Goal: Task Accomplishment & Management: Complete application form

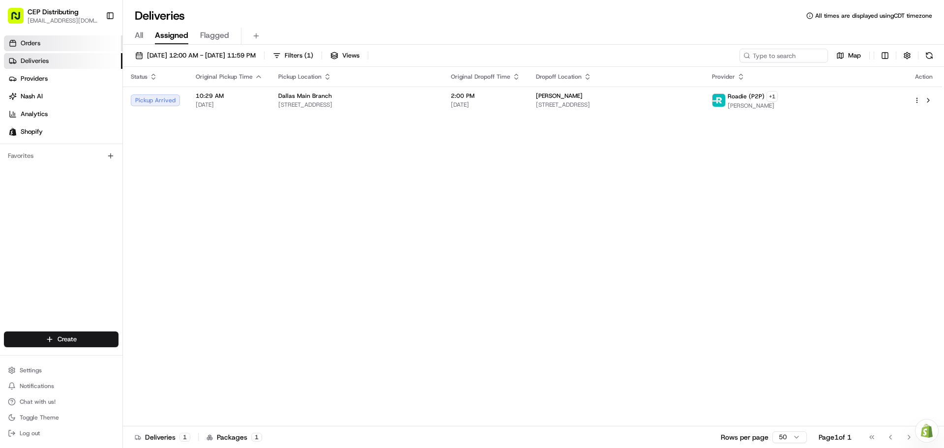
click at [50, 42] on link "Orders" at bounding box center [63, 43] width 118 height 16
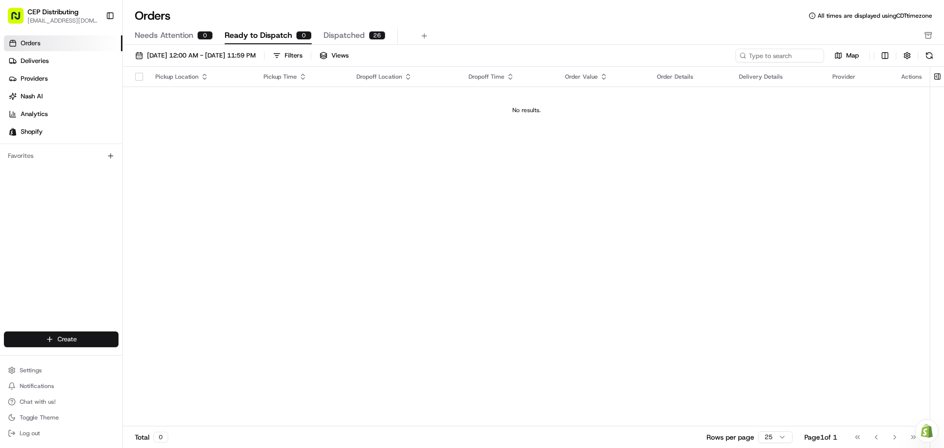
click at [66, 336] on html "CEP Distributing seniece@avexpress.net Toggle Sidebar Orders Deliveries Provide…" at bounding box center [472, 224] width 944 height 448
click at [154, 376] on link "Order" at bounding box center [178, 375] width 110 height 18
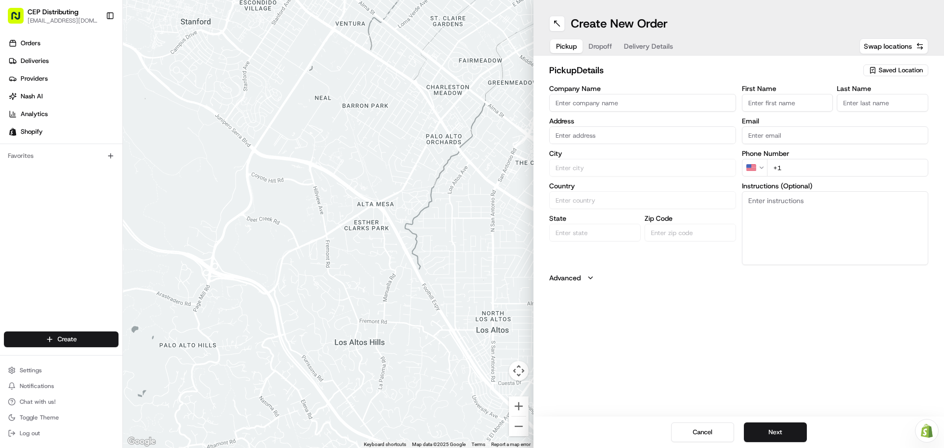
click at [584, 102] on input "Company Name" at bounding box center [642, 103] width 187 height 18
type input "AV EXPRESS"
type input "[STREET_ADDRESS]"
type input "Seniece"
type input "Jetson"
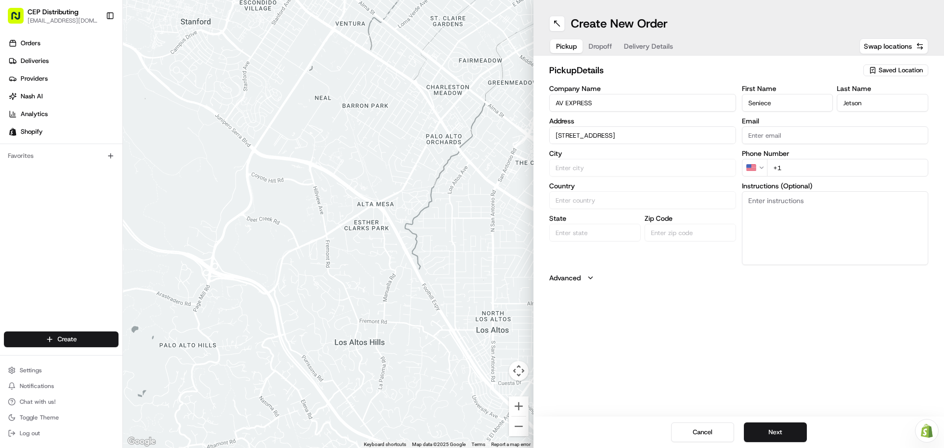
type input "[EMAIL_ADDRESS][DOMAIN_NAME]"
click at [638, 157] on div "8720 Westpark Dr b, Houston, TX 77063, USA" at bounding box center [643, 155] width 182 height 15
type input "[STREET_ADDRESS]"
type input "Houston"
type input "United States"
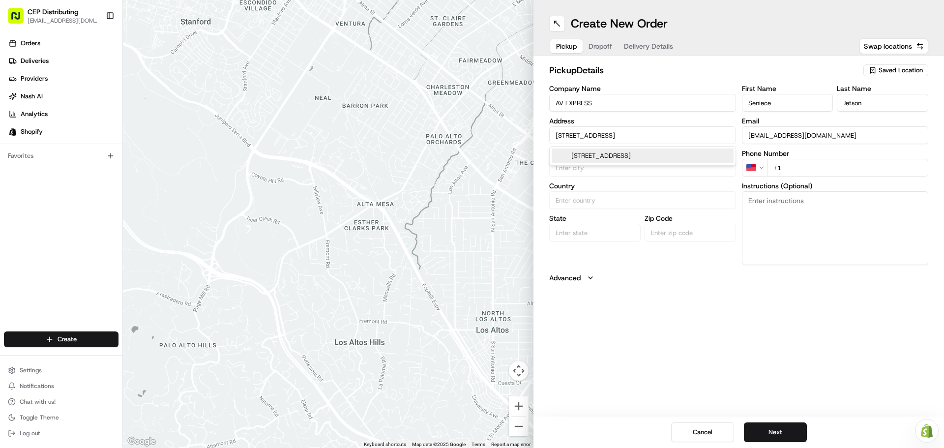
type input "TX"
type input "77063"
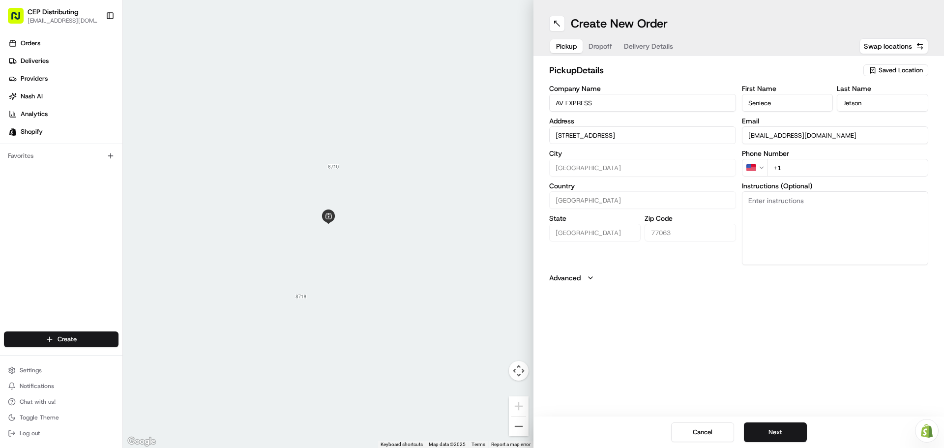
click at [800, 167] on input "+1" at bounding box center [848, 168] width 162 height 18
type input "+1 346 504 5922"
type textarea "P"
type textarea "S"
click at [829, 200] on textarea "10 large boxes of wire+ - Pick up in front Entrance." at bounding box center [835, 228] width 187 height 74
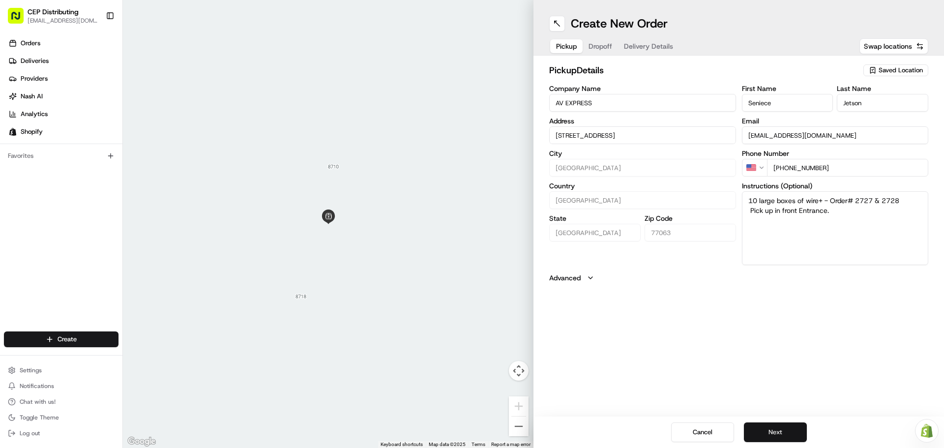
type textarea "10 large boxes of wire+ - Order# 2727 & 2728 Pick up in front Entrance."
click at [777, 426] on button "Next" at bounding box center [775, 432] width 63 height 20
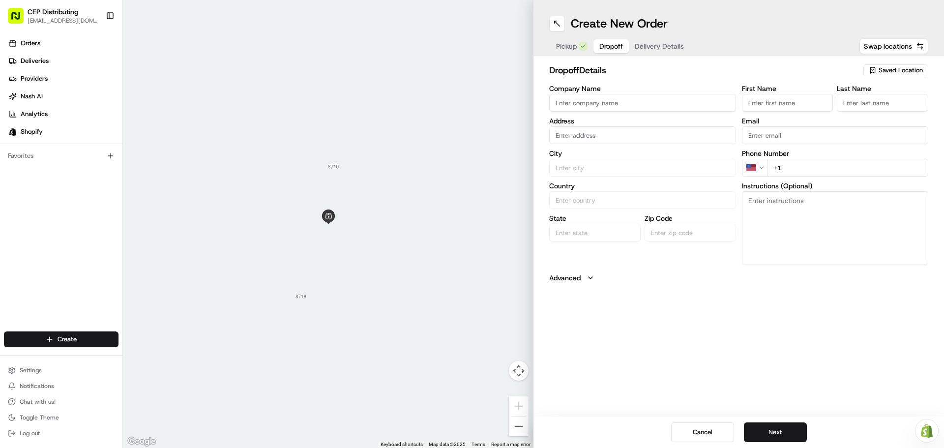
click at [608, 100] on input "Company Name" at bounding box center [642, 103] width 187 height 18
type input "Audio & Video Dreams LLC"
click at [597, 133] on input "text" at bounding box center [642, 135] width 187 height 18
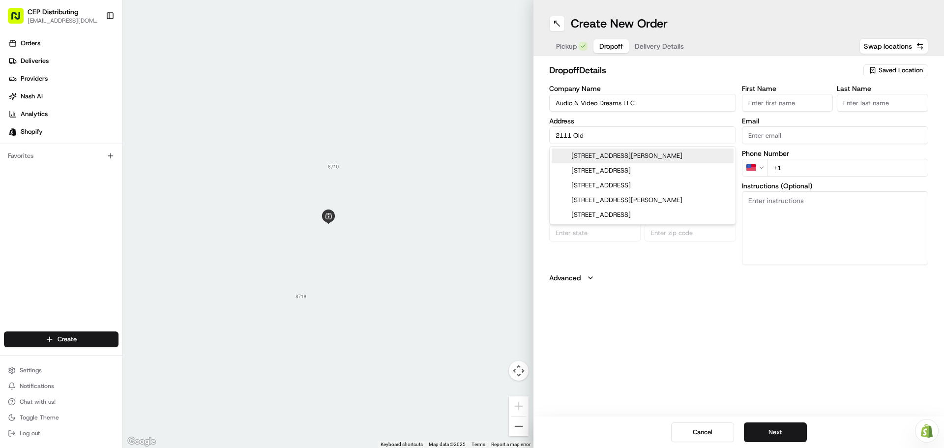
click at [633, 158] on div "2111 Old Holzwarth Road, Spring, TX" at bounding box center [643, 155] width 182 height 15
type input "2111 Old Holzwarth Rd, Spring, TX 77388, USA"
type input "Spring"
type input "United States"
type input "TX"
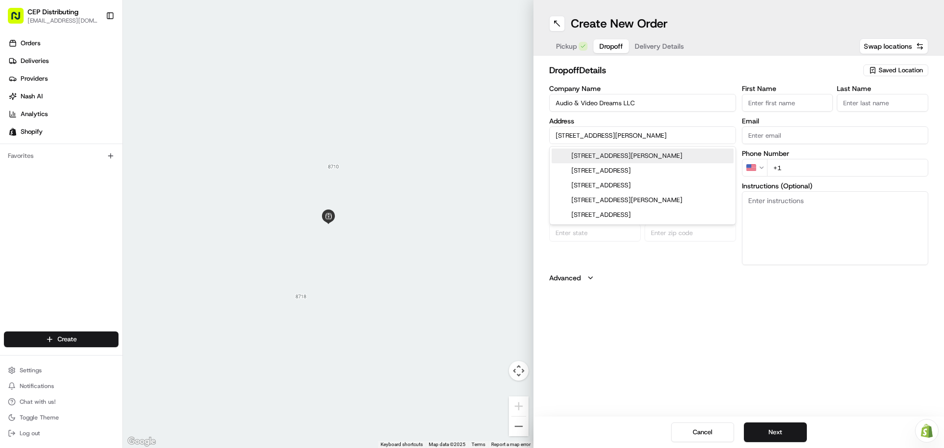
type input "77388"
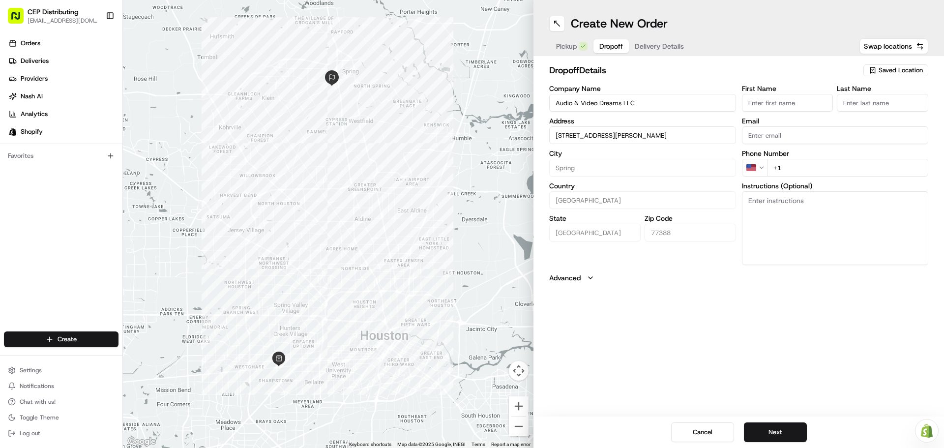
click at [624, 134] on input "2111 Old Holzwarth Rd, Spring, TX 77388, USA" at bounding box center [642, 135] width 187 height 18
click at [678, 156] on div "2111 Old Holzwarth Rd apt 710, Spring, TX 77388, USA" at bounding box center [643, 155] width 182 height 15
type input "[STREET_ADDRESS][PERSON_NAME]"
click at [780, 101] on input "First Name" at bounding box center [787, 103] width 91 height 18
type input "Robert"
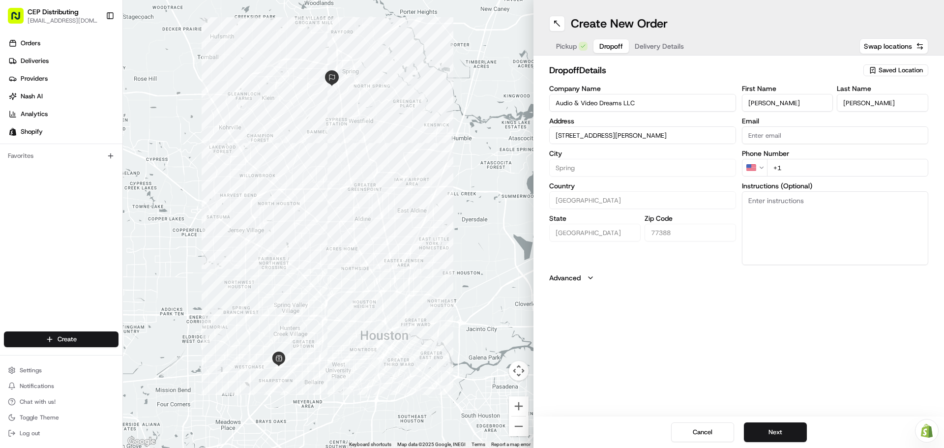
type input "Hamer"
click at [793, 128] on input "Email" at bounding box center [835, 135] width 187 height 18
paste input "rhamer@avdtx.com"
type input "rhamer@avdtx.com"
type input "+1 281 451 0420"
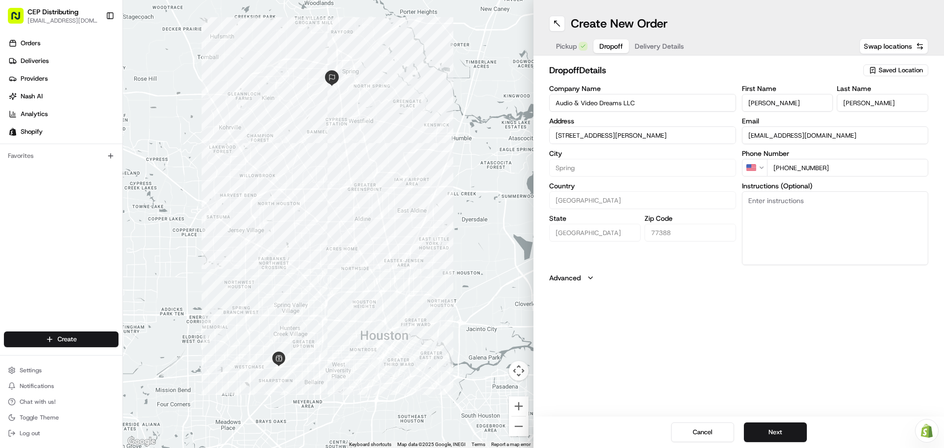
click at [842, 226] on textarea "Instructions (Optional)" at bounding box center [835, 228] width 187 height 74
click at [786, 200] on textarea "Instructions (Optional)" at bounding box center [835, 228] width 187 height 74
paste textarea "When you go through the main gate, continue straight and make your first right …"
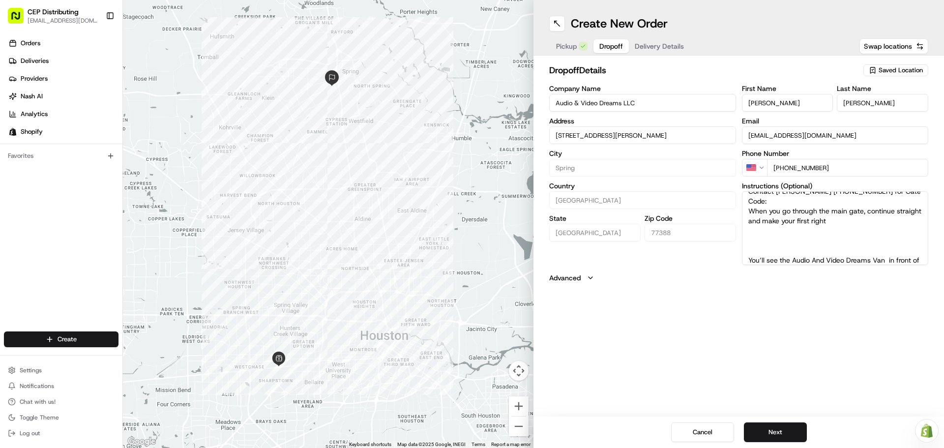
click at [751, 201] on textarea "Contact Robert 2814510420 for Gate Code: When you go through the main gate, con…" at bounding box center [835, 228] width 187 height 74
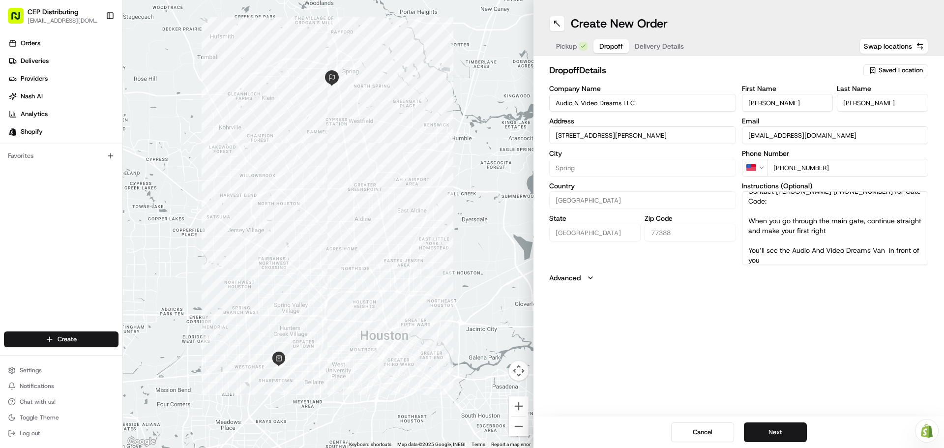
scroll to position [4, 0]
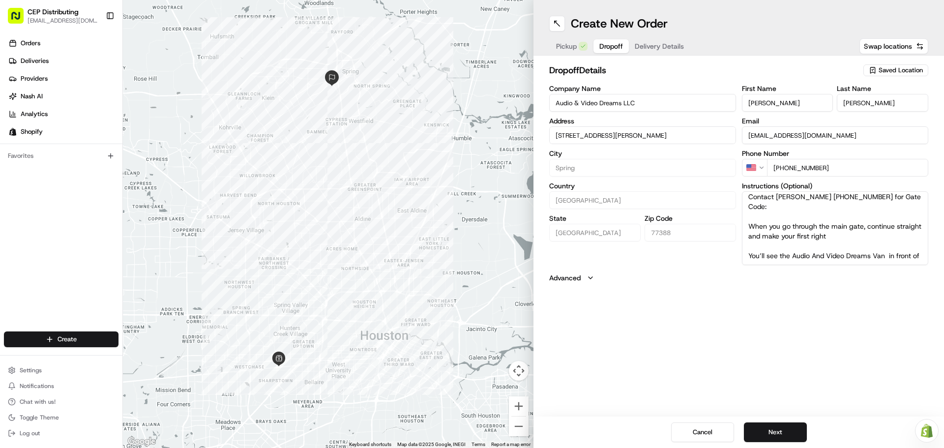
click at [790, 246] on textarea "Contact Robert 2814510420 for Gate Code: When you go through the main gate, con…" at bounding box center [835, 228] width 187 height 74
click at [783, 258] on textarea "Contact Robert 2814510420 for Gate Code: When you go through the main gate, con…" at bounding box center [835, 228] width 187 height 74
type textarea "Contact Robert 2814510420 for Gate Code: When you go through the main gate, con…"
click at [789, 306] on div "Create New Order Pickup Dropoff Delivery Details Swap locations dropoff Details…" at bounding box center [738, 224] width 411 height 448
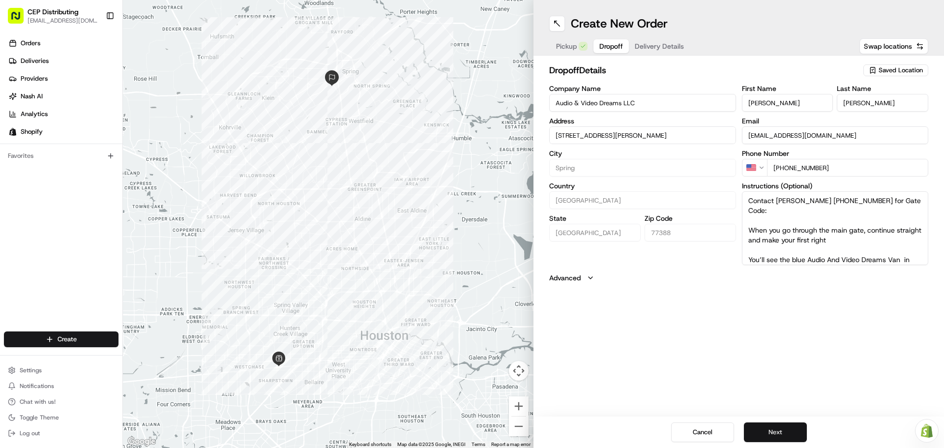
click at [781, 434] on button "Next" at bounding box center [775, 432] width 63 height 20
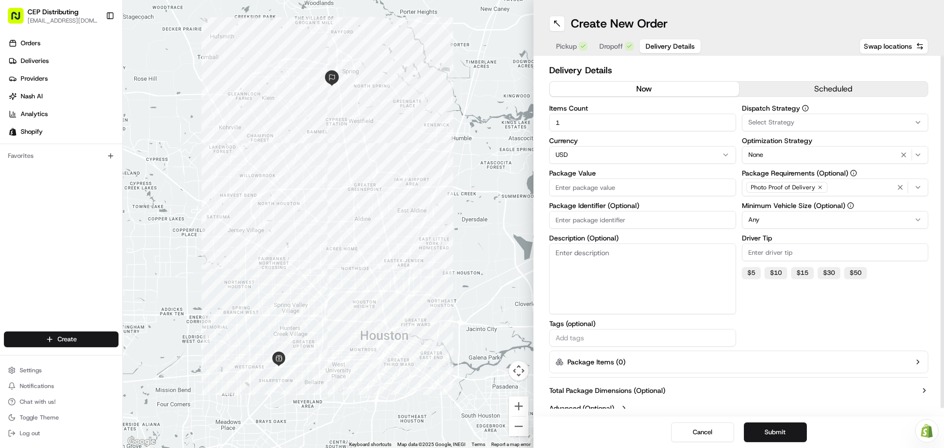
click at [621, 119] on input "1" at bounding box center [642, 123] width 187 height 18
type input "10"
click at [592, 184] on input "Package Value" at bounding box center [642, 187] width 187 height 18
click at [604, 189] on input "Package Value" at bounding box center [642, 187] width 187 height 18
type input "1773.06"
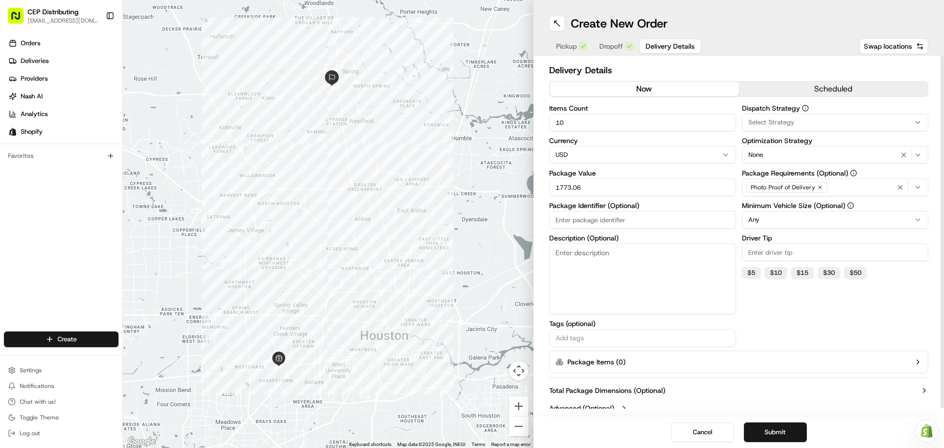
click at [606, 215] on input "Package Identifier (Optional)" at bounding box center [642, 220] width 187 height 18
type input "Order# 2727 - 2728"
click at [796, 318] on div "Dispatch Strategy Select Strategy Optimization Strategy None Package Requiremen…" at bounding box center [835, 226] width 187 height 242
click at [804, 270] on button "$ 15" at bounding box center [802, 273] width 23 height 12
click at [772, 218] on html "CEP Distributing seniece@avexpress.net Toggle Sidebar Orders Deliveries Provide…" at bounding box center [472, 224] width 944 height 448
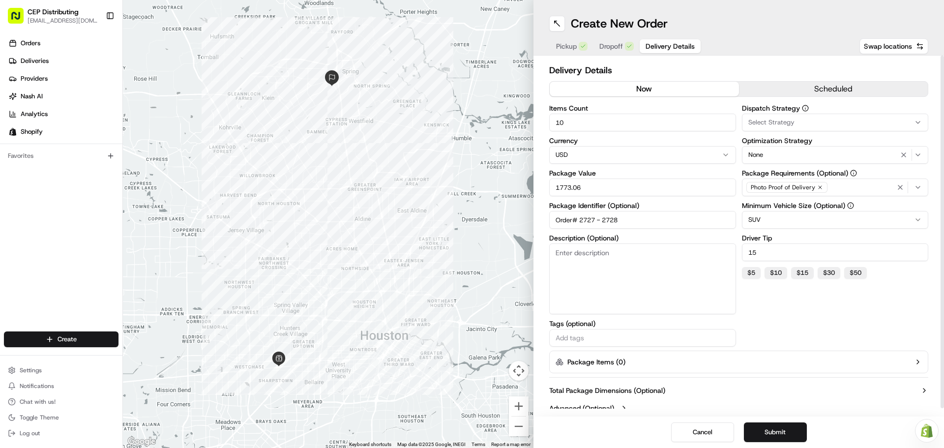
click at [771, 313] on div "Dispatch Strategy Select Strategy Optimization Strategy None Package Requiremen…" at bounding box center [835, 226] width 187 height 242
drag, startPoint x: 762, startPoint y: 251, endPoint x: 694, endPoint y: 239, distance: 69.3
click at [694, 239] on div "Items Count 10 Currency USD Package Value 1773.06 Package Identifier (Optional)…" at bounding box center [738, 226] width 379 height 242
type input "20"
click at [805, 308] on div "Dispatch Strategy Select Strategy Optimization Strategy None Package Requiremen…" at bounding box center [835, 226] width 187 height 242
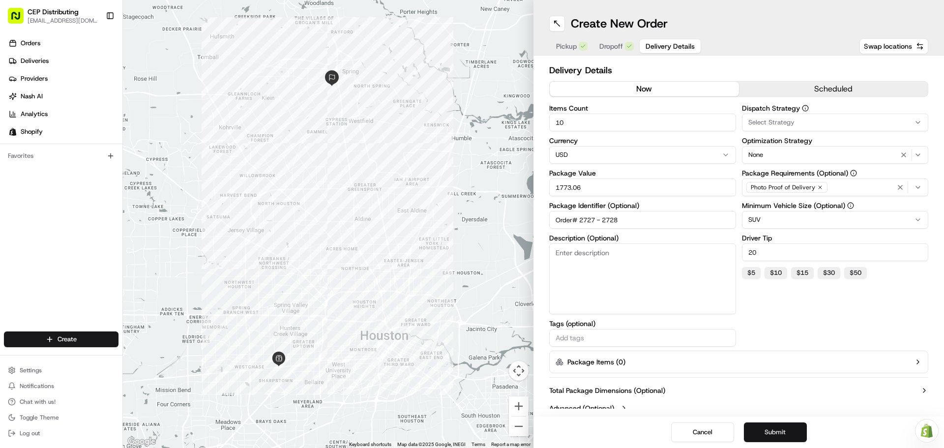
click at [777, 429] on button "Submit" at bounding box center [775, 432] width 63 height 20
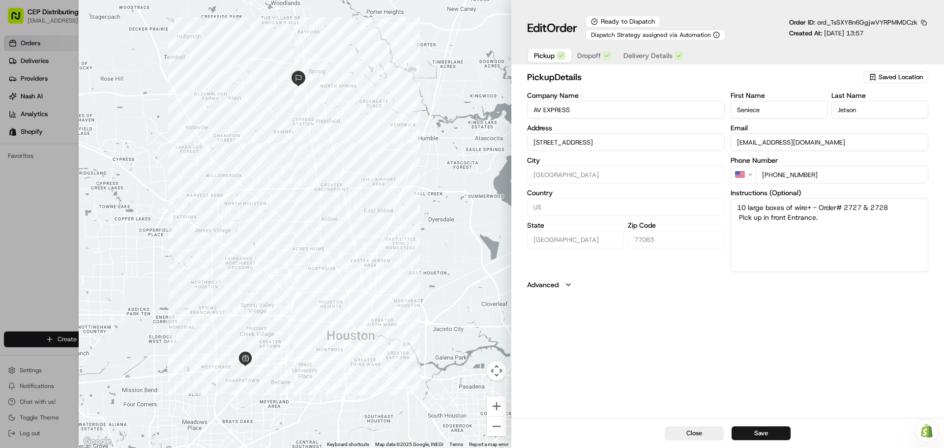
click at [599, 56] on span "Dropoff" at bounding box center [589, 56] width 24 height 10
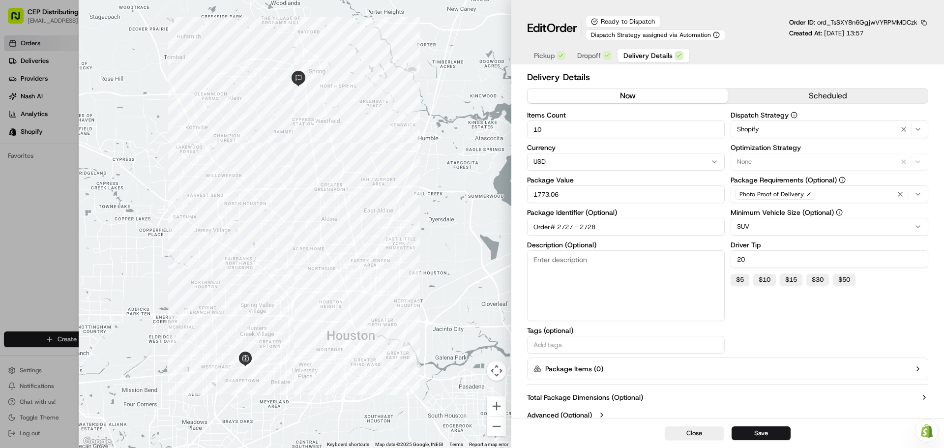
click at [638, 50] on button "Delivery Details" at bounding box center [653, 56] width 72 height 14
click at [765, 433] on button "Save" at bounding box center [761, 433] width 59 height 14
type input "1"
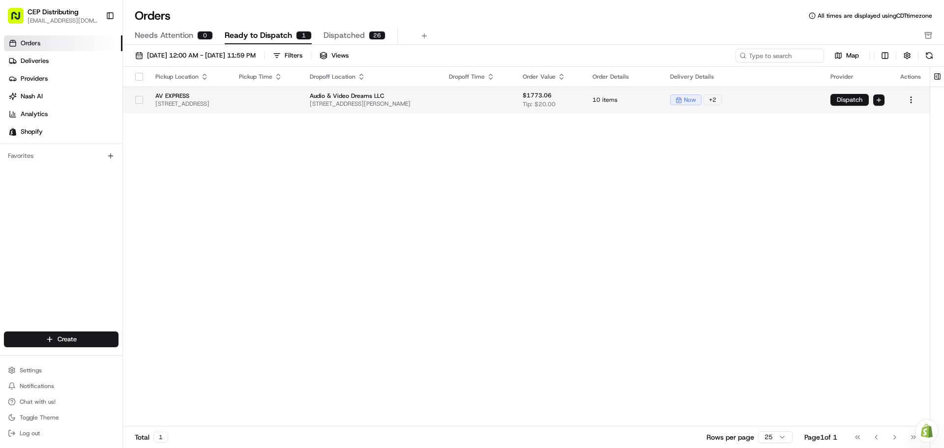
click at [844, 96] on button "Dispatch" at bounding box center [849, 100] width 38 height 12
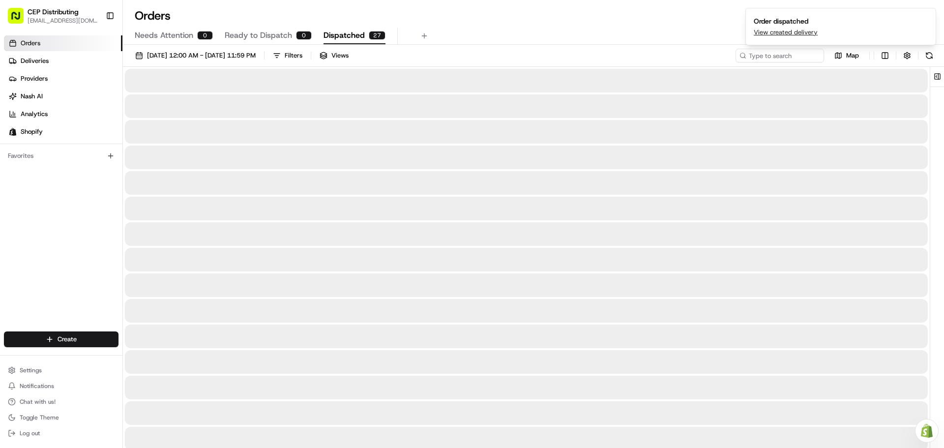
click at [357, 38] on span "Dispatched" at bounding box center [343, 35] width 41 height 12
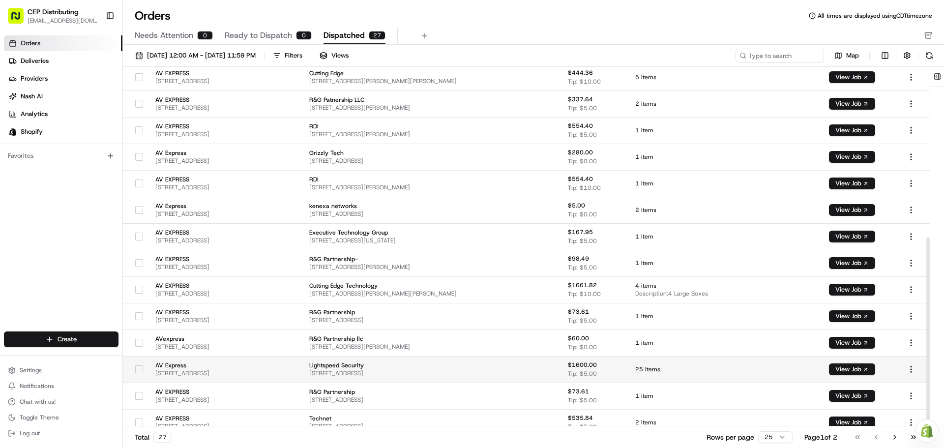
scroll to position [324, 0]
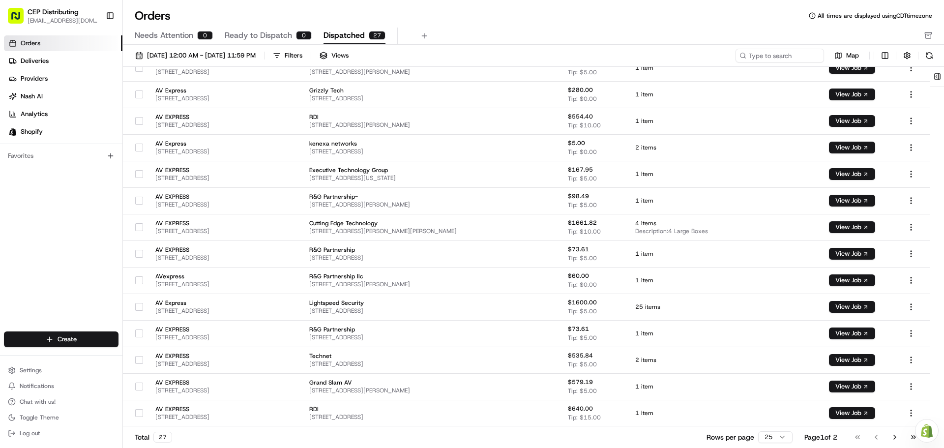
click at [348, 38] on span "Dispatched" at bounding box center [343, 35] width 41 height 12
click at [55, 58] on link "Deliveries" at bounding box center [63, 61] width 118 height 16
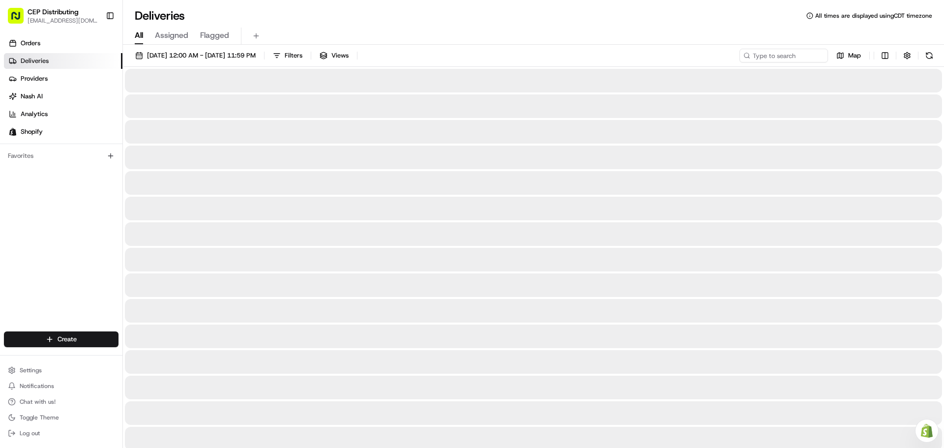
click at [140, 33] on span "All" at bounding box center [139, 35] width 8 height 12
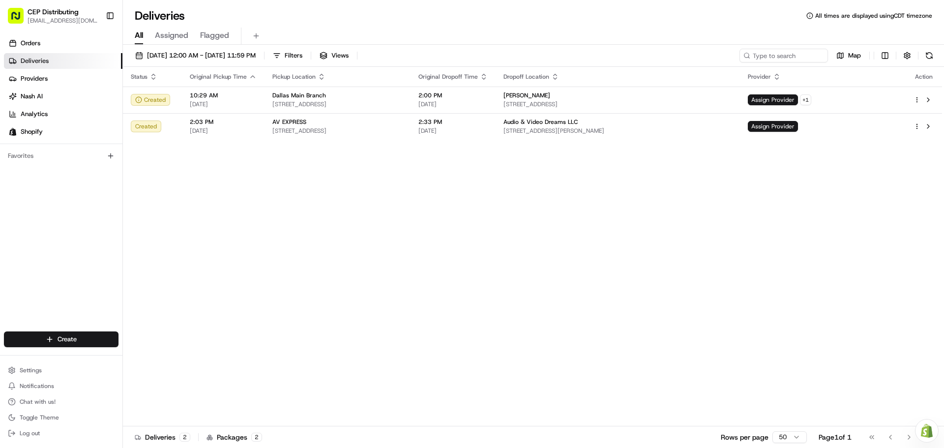
click at [171, 36] on span "Assigned" at bounding box center [171, 35] width 33 height 12
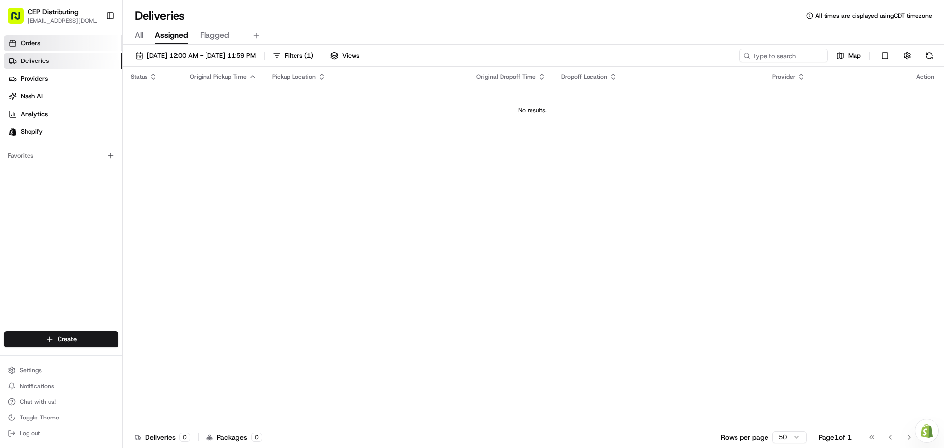
click at [64, 41] on link "Orders" at bounding box center [63, 43] width 118 height 16
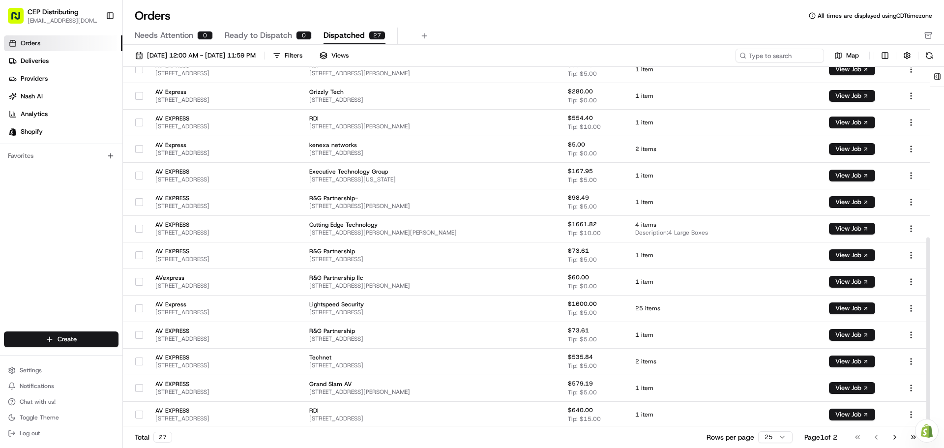
scroll to position [324, 0]
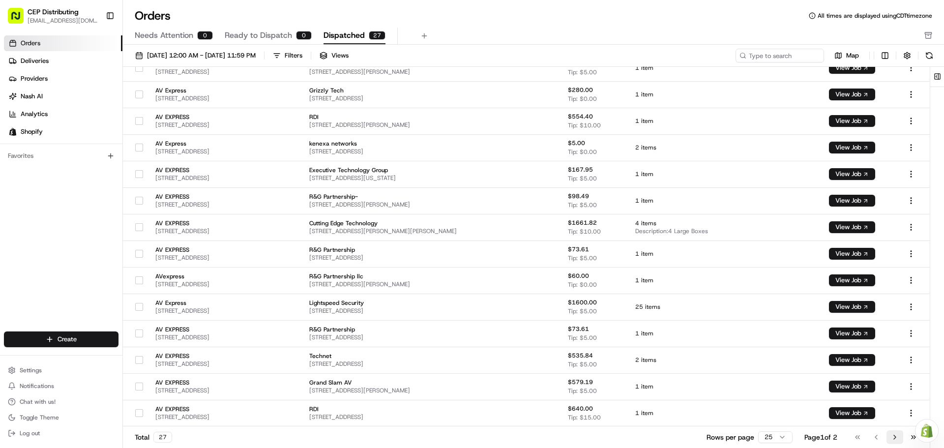
click at [893, 434] on button "Go to next page" at bounding box center [894, 437] width 17 height 14
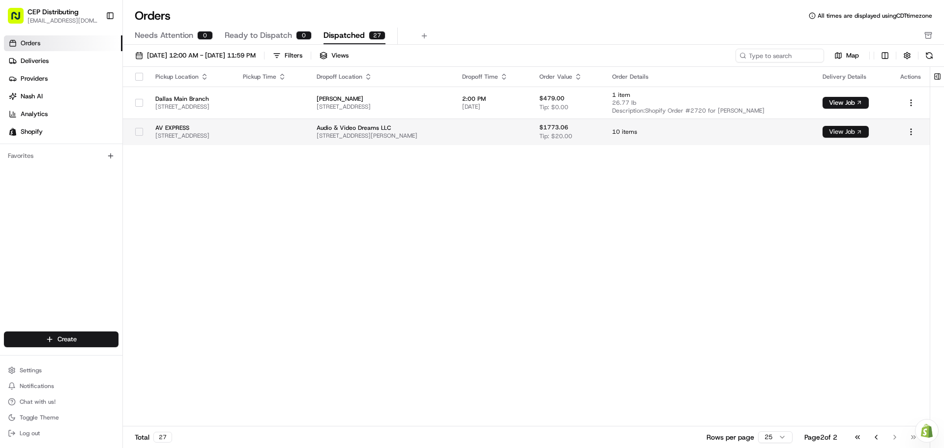
click at [853, 127] on button "View Job" at bounding box center [845, 132] width 46 height 12
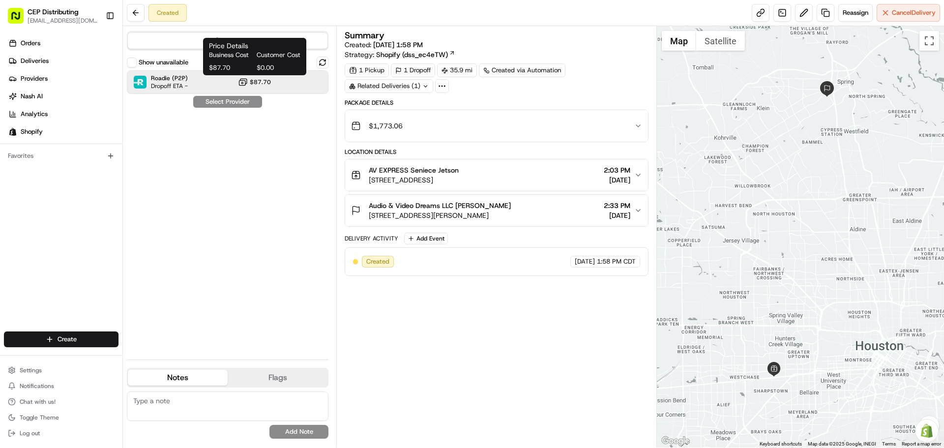
click at [262, 84] on span "$87.70" at bounding box center [260, 82] width 21 height 8
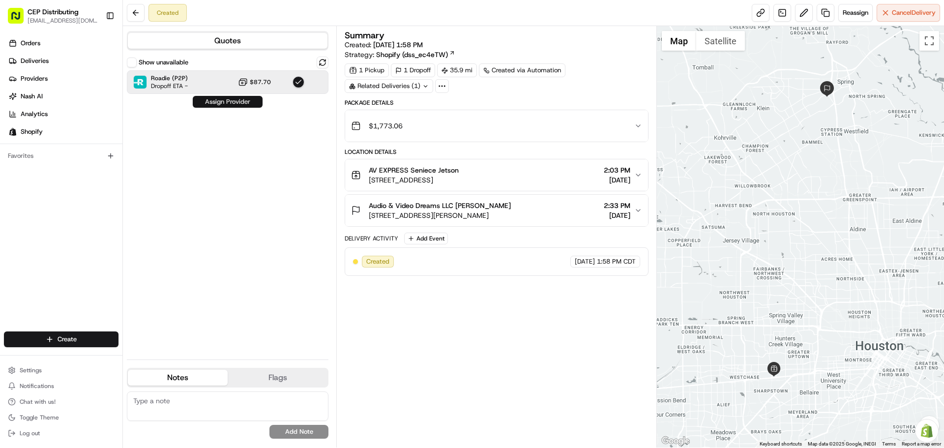
click at [229, 103] on button "Assign Provider" at bounding box center [228, 102] width 70 height 12
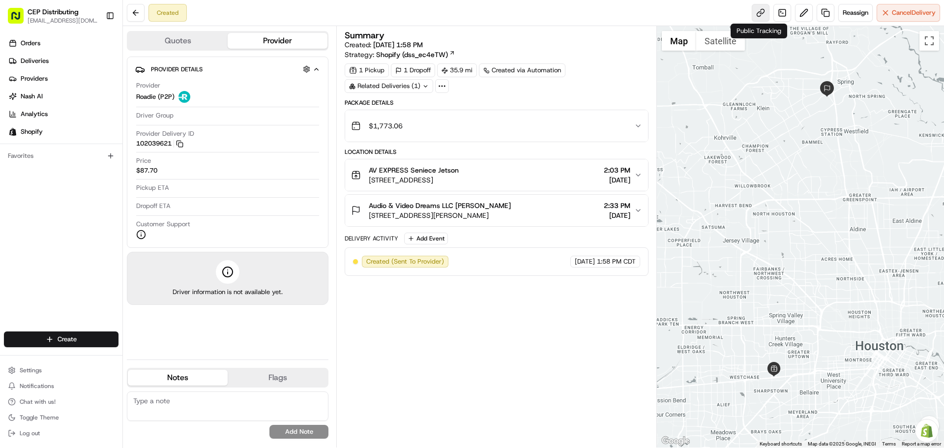
click at [757, 7] on link at bounding box center [761, 13] width 18 height 18
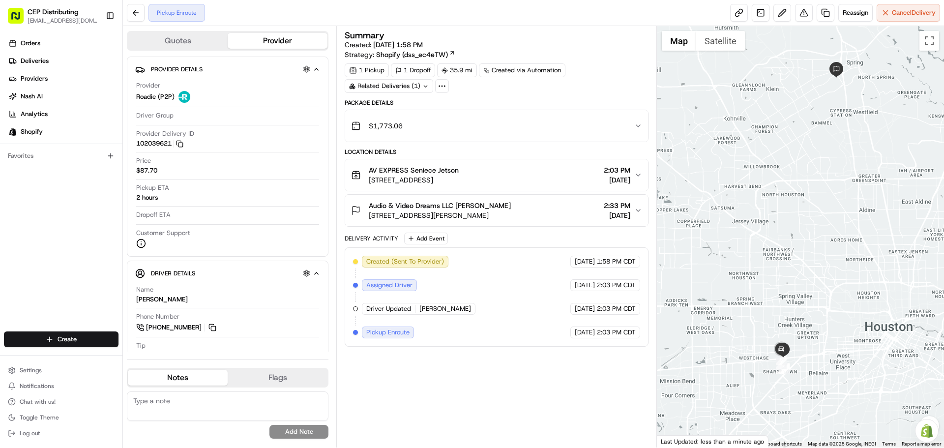
drag, startPoint x: 788, startPoint y: 339, endPoint x: 815, endPoint y: 287, distance: 58.7
click at [815, 288] on div at bounding box center [801, 236] width 288 height 421
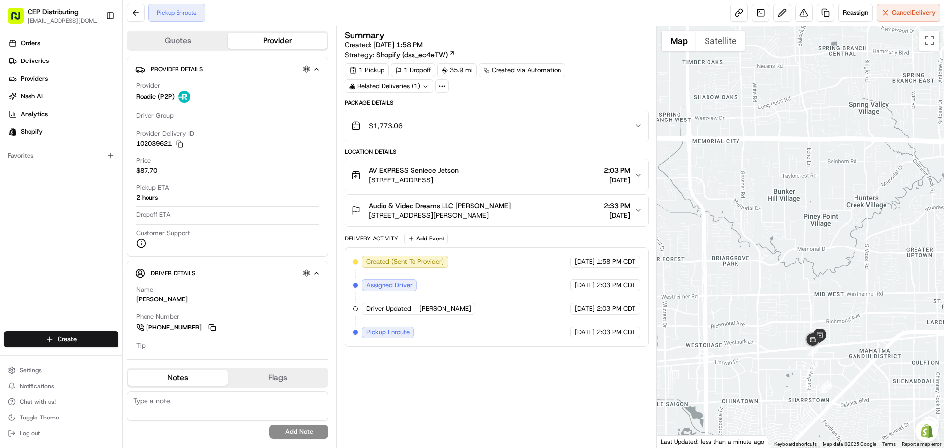
drag, startPoint x: 803, startPoint y: 334, endPoint x: 828, endPoint y: 269, distance: 69.1
click at [826, 272] on div at bounding box center [801, 236] width 288 height 421
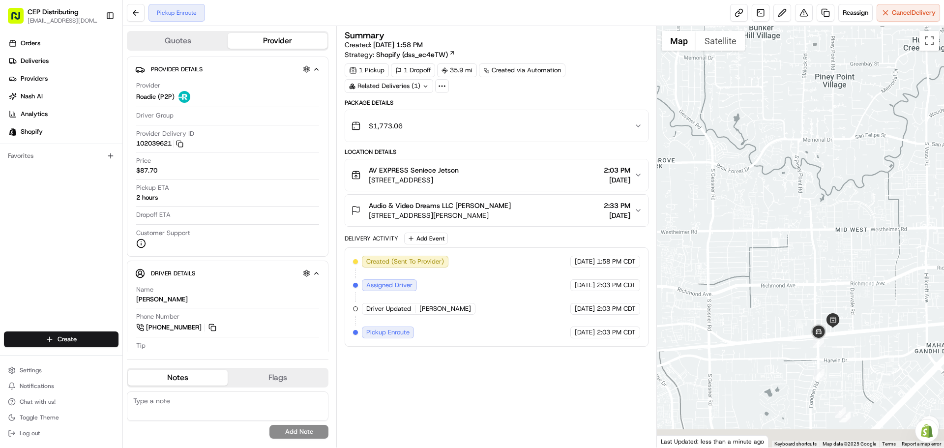
drag, startPoint x: 806, startPoint y: 313, endPoint x: 825, endPoint y: 243, distance: 73.0
click at [823, 243] on div at bounding box center [801, 236] width 288 height 421
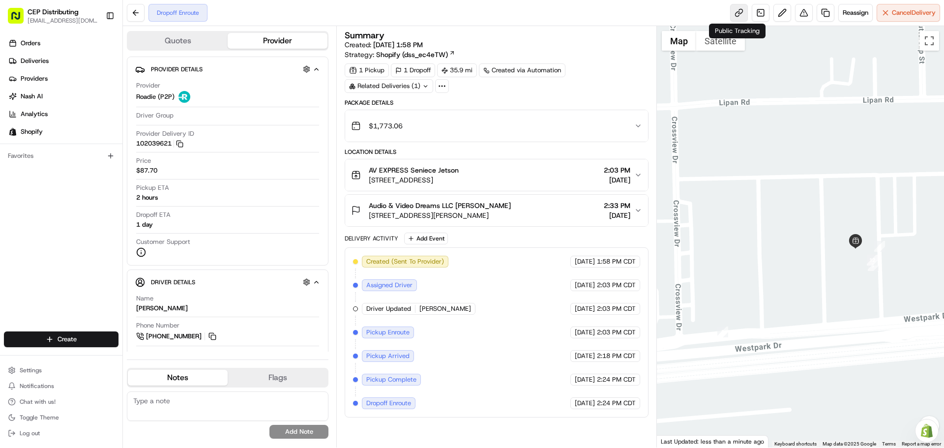
click at [734, 15] on link at bounding box center [739, 13] width 18 height 18
